Goal: Task Accomplishment & Management: Complete application form

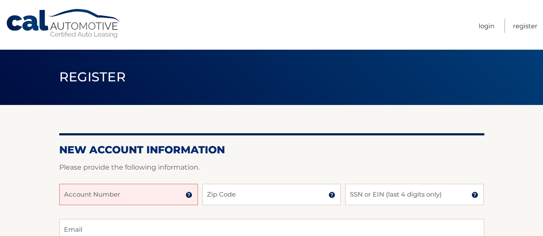
click at [145, 198] on input "Account Number" at bounding box center [128, 194] width 139 height 21
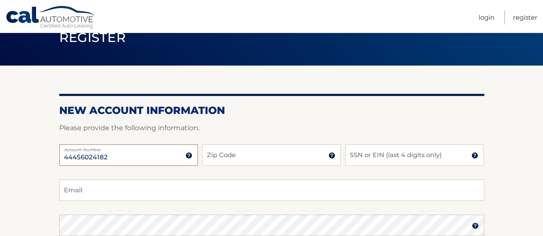
scroll to position [59, 0]
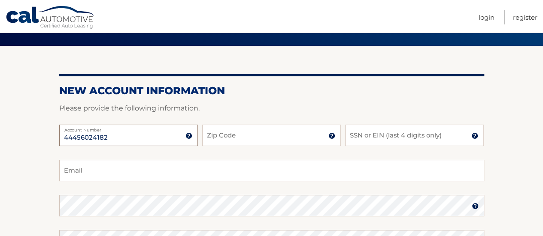
type input "44456024182"
click at [285, 138] on input "Zip Code" at bounding box center [271, 135] width 139 height 21
type input "11105"
click at [433, 138] on input "SSN or EIN (last 4 digits only)" at bounding box center [414, 135] width 139 height 21
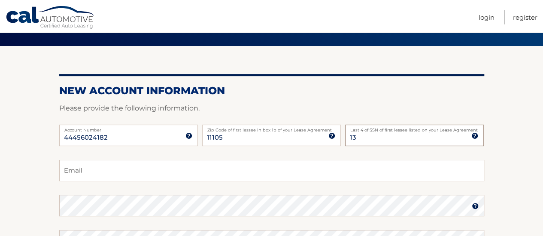
type input "1"
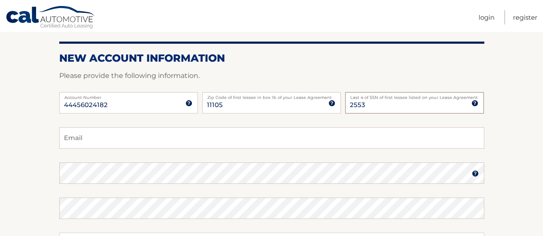
scroll to position [107, 0]
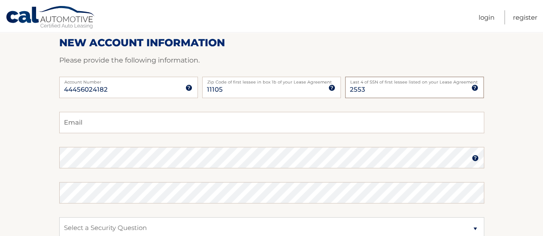
type input "2553"
click at [207, 122] on input "Email" at bounding box center [271, 122] width 425 height 21
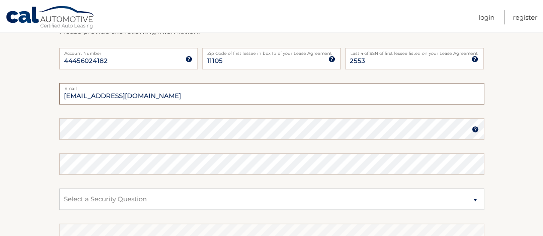
scroll to position [138, 0]
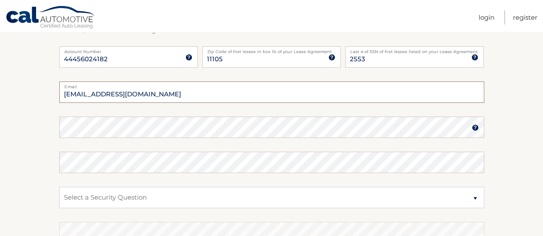
type input "mvoyiant@aol.com"
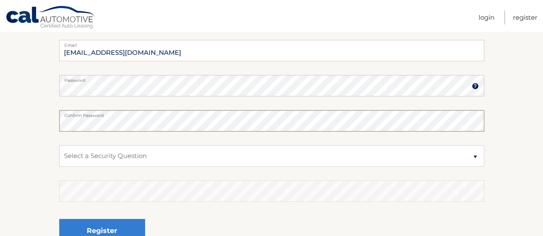
scroll to position [205, 0]
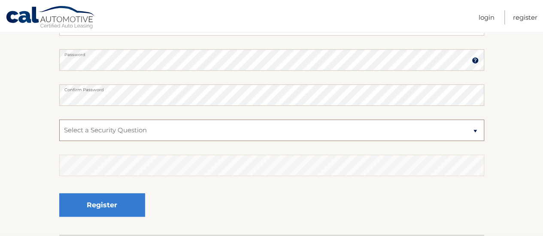
click at [232, 137] on select "Select a Security Question What was the name of your elementary school? What is…" at bounding box center [271, 130] width 425 height 21
select select "1"
click at [59, 120] on select "Select a Security Question What was the name of your elementary school? What is…" at bounding box center [271, 130] width 425 height 21
click at [284, 132] on select "Select a Security Question What was the name of your elementary school? What is…" at bounding box center [271, 130] width 425 height 21
click at [59, 120] on select "Select a Security Question What was the name of your elementary school? What is…" at bounding box center [271, 130] width 425 height 21
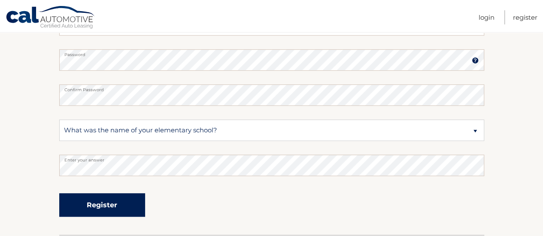
click at [123, 207] on button "Register" at bounding box center [102, 205] width 86 height 24
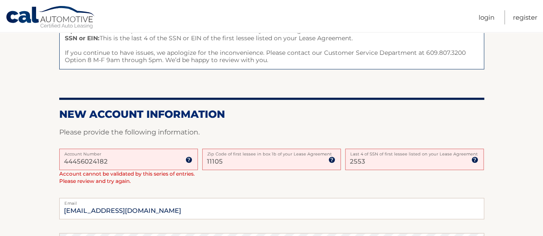
scroll to position [142, 0]
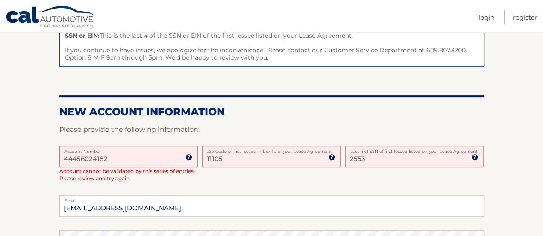
click at [155, 160] on input "44456024182" at bounding box center [128, 156] width 139 height 21
click at [152, 182] on div "44456024182 Account Number 11 digit account number provided on your coupon book…" at bounding box center [271, 171] width 425 height 50
click at [191, 160] on img at bounding box center [188, 157] width 7 height 7
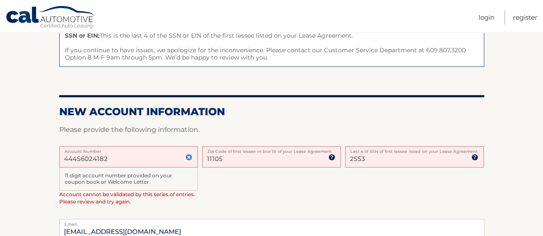
click at [132, 151] on label "Account Number" at bounding box center [128, 149] width 139 height 7
click at [132, 151] on input "44456024182" at bounding box center [128, 156] width 139 height 21
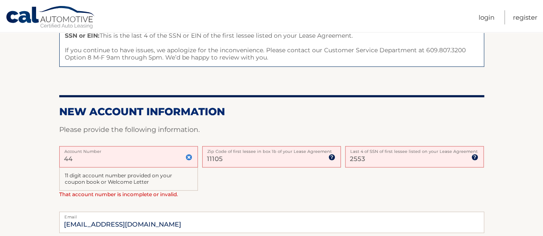
type input "4"
type input "44456024182"
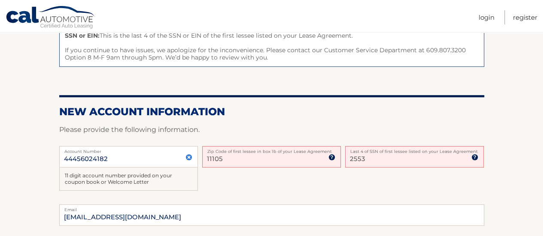
click at [389, 158] on input "2553" at bounding box center [414, 156] width 139 height 21
type input "2"
type input "1728"
click at [277, 160] on input "11105" at bounding box center [271, 156] width 139 height 21
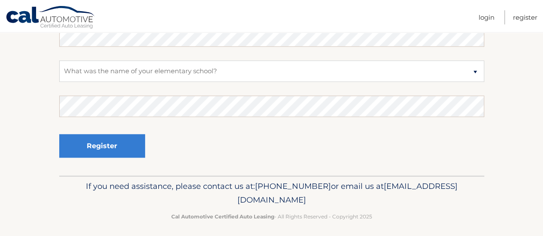
scroll to position [396, 0]
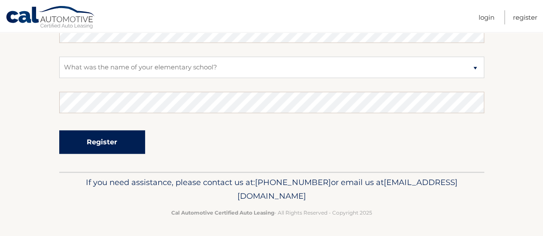
click at [127, 139] on button "Register" at bounding box center [102, 142] width 86 height 24
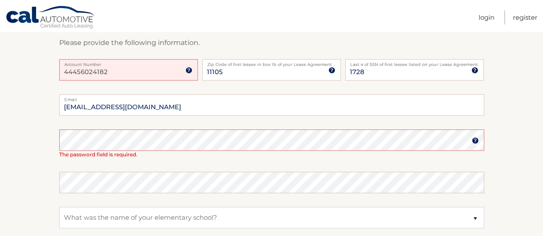
scroll to position [154, 0]
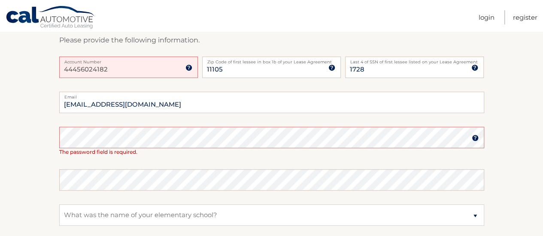
click at [188, 70] on input "44456024182" at bounding box center [128, 67] width 139 height 21
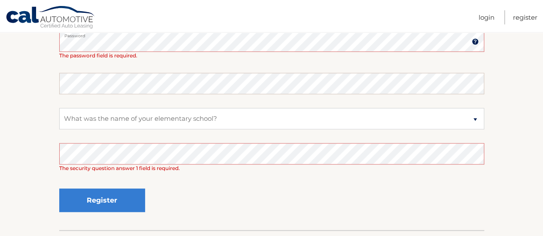
scroll to position [251, 0]
click at [283, 113] on select "Select a Security Question What was the name of your elementary school? What is…" at bounding box center [271, 118] width 425 height 21
select select "2"
click at [59, 108] on select "Select a Security Question What was the name of your elementary school? What is…" at bounding box center [271, 118] width 425 height 21
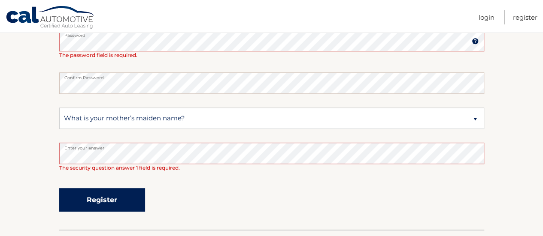
click at [128, 196] on button "Register" at bounding box center [102, 200] width 86 height 24
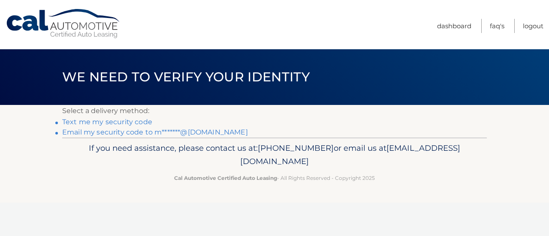
click at [136, 121] on link "Text me my security code" at bounding box center [107, 122] width 90 height 8
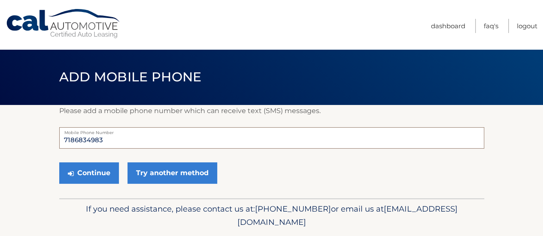
click at [104, 143] on input "7186834983" at bounding box center [271, 137] width 425 height 21
type input "7"
type input "646250165"
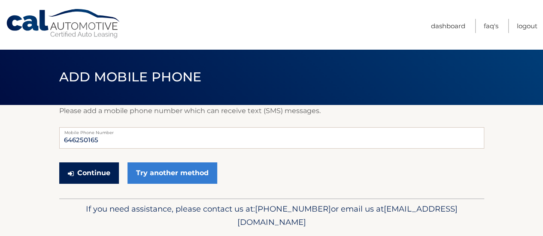
click at [95, 169] on button "Continue" at bounding box center [89, 173] width 60 height 21
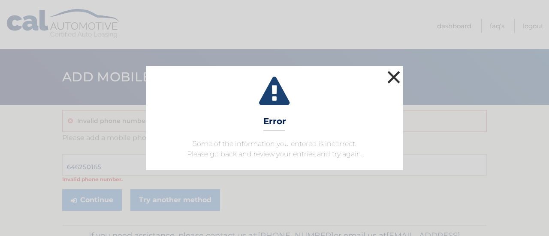
click at [398, 83] on button "×" at bounding box center [393, 77] width 17 height 17
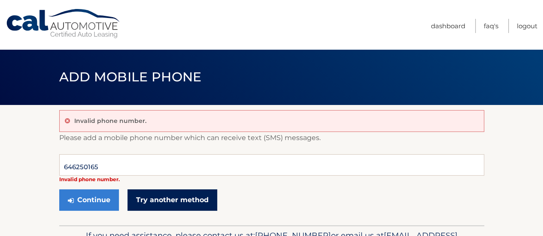
click at [191, 208] on link "Try another method" at bounding box center [172, 200] width 90 height 21
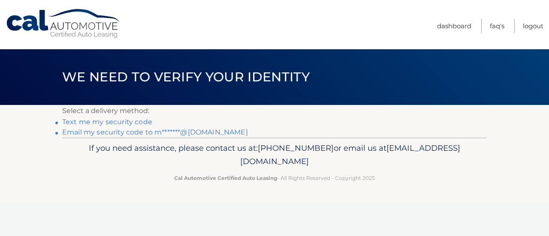
click at [196, 136] on link "Email my security code to m*******@aol.com" at bounding box center [155, 132] width 186 height 8
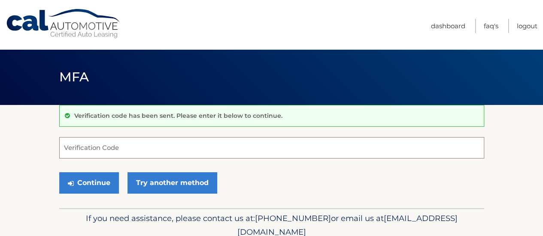
click at [149, 146] on input "Verification Code" at bounding box center [271, 147] width 425 height 21
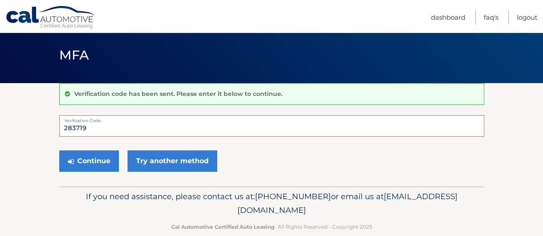
scroll to position [36, 0]
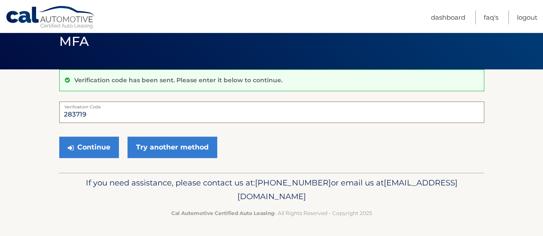
type input "283719"
click at [88, 142] on button "Continue" at bounding box center [89, 147] width 60 height 21
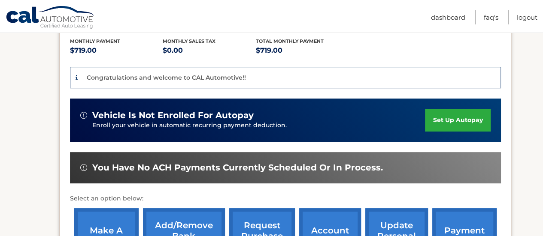
scroll to position [201, 0]
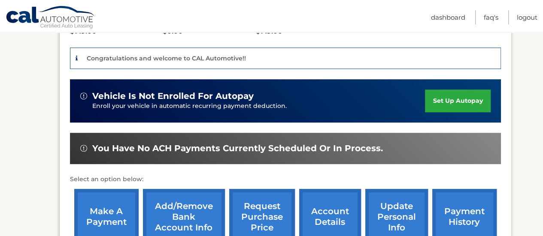
click at [478, 96] on link "set up autopay" at bounding box center [457, 101] width 65 height 23
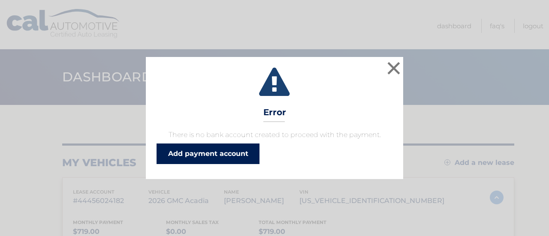
click at [242, 153] on link "Add payment account" at bounding box center [208, 154] width 103 height 21
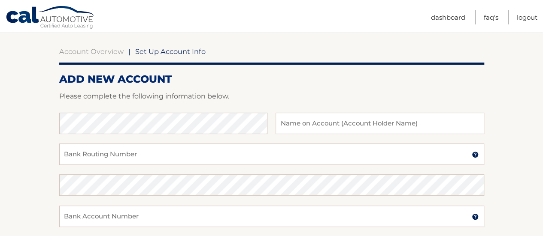
scroll to position [74, 0]
click at [407, 122] on input "text" at bounding box center [379, 122] width 208 height 21
type input "[PERSON_NAME]"
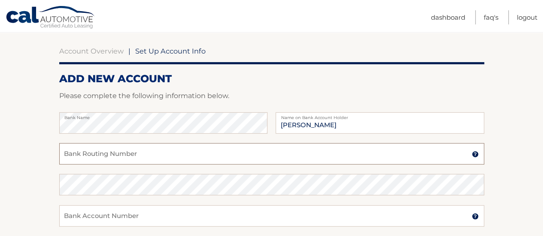
click at [272, 150] on input "Bank Routing Number" at bounding box center [271, 153] width 425 height 21
type input "026013673"
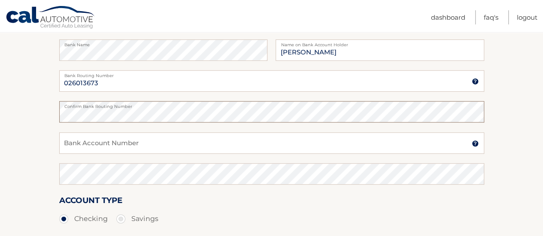
scroll to position [148, 0]
click at [155, 139] on input "Bank Account Number" at bounding box center [271, 141] width 425 height 21
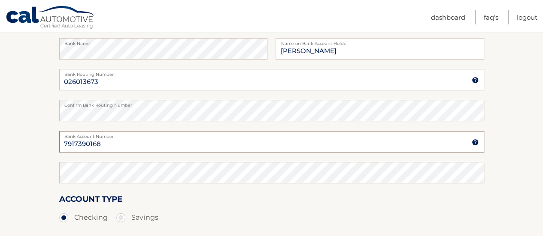
type input "7917390168"
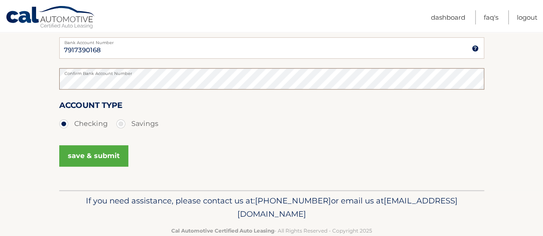
scroll to position [244, 0]
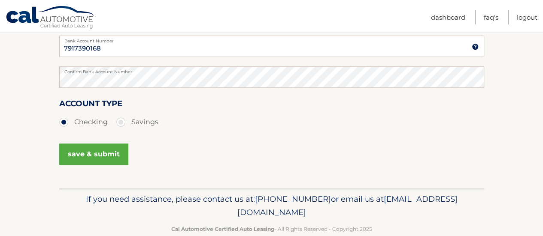
click at [117, 161] on button "save & submit" at bounding box center [93, 154] width 69 height 21
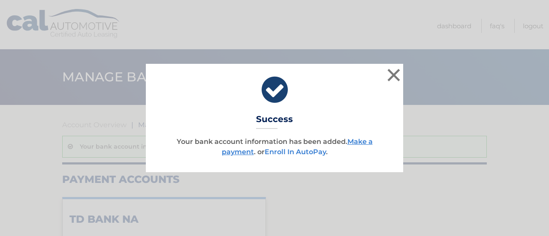
click at [313, 154] on link "Enroll In AutoPay" at bounding box center [295, 152] width 61 height 8
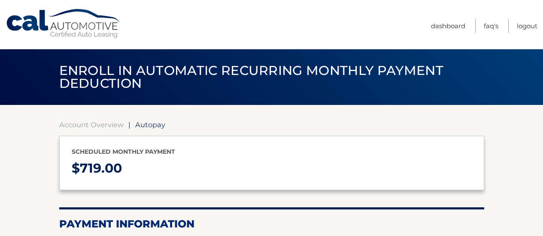
select select "MDdjZGUwMmEtZmZlMy00ZGYzLWJiZDctNDJmNWM4NjRhMzZm"
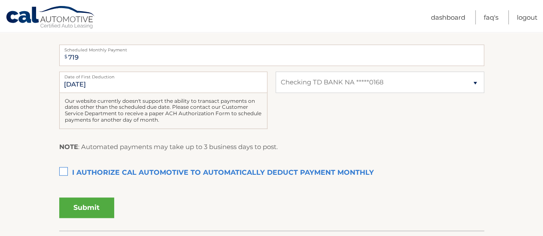
scroll to position [204, 0]
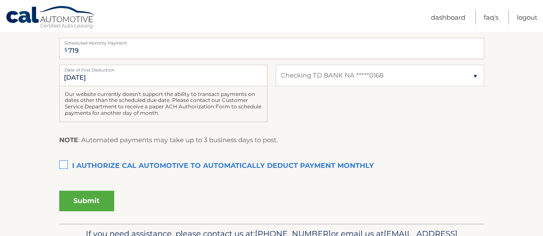
click at [66, 160] on label "I authorize cal automotive to automatically deduct payment monthly This checkbo…" at bounding box center [271, 166] width 425 height 17
click at [0, 0] on input "I authorize cal automotive to automatically deduct payment monthly This checkbo…" at bounding box center [0, 0] width 0 height 0
click at [483, 82] on select "Select Bank Account Checking TD BANK NA *****0168" at bounding box center [379, 75] width 208 height 21
click at [473, 78] on select "Select Bank Account Checking TD BANK NA *****0168" at bounding box center [379, 75] width 208 height 21
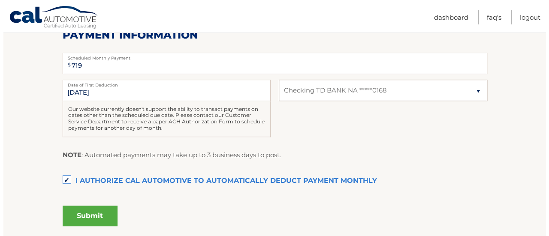
scroll to position [190, 0]
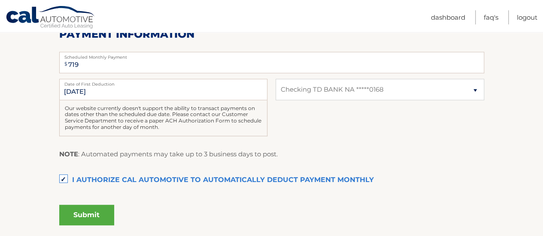
click at [100, 214] on button "Submit" at bounding box center [86, 215] width 55 height 21
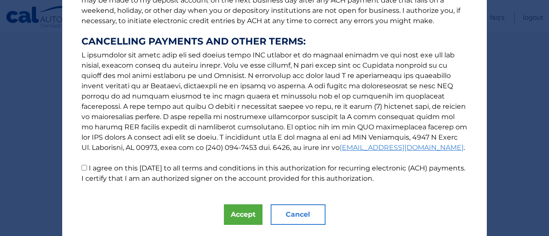
scroll to position [169, 0]
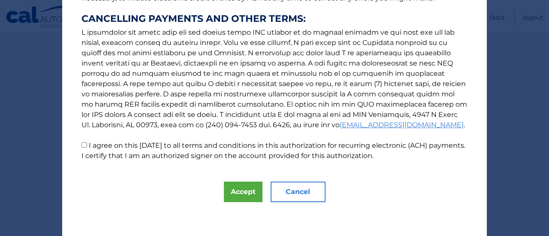
click at [88, 157] on label "I agree on this 10/10/2025 to all terms and conditions in this authorization fo…" at bounding box center [274, 151] width 384 height 18
click at [87, 148] on input "I agree on this 10/10/2025 to all terms and conditions in this authorization fo…" at bounding box center [85, 145] width 6 height 6
checkbox input "true"
click at [246, 194] on button "Accept" at bounding box center [243, 192] width 39 height 21
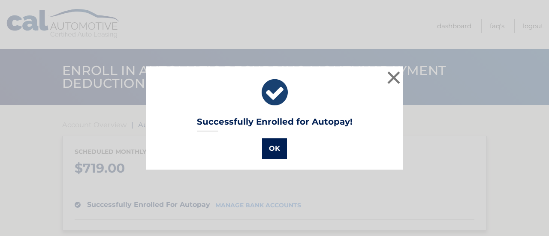
click at [268, 149] on button "OK" at bounding box center [274, 149] width 25 height 21
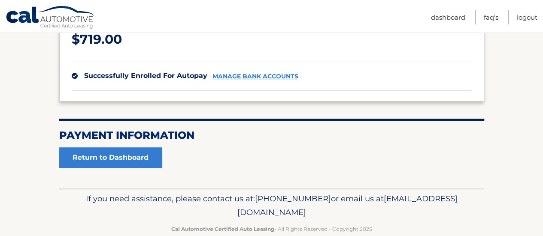
scroll to position [146, 0]
